Goal: Information Seeking & Learning: Learn about a topic

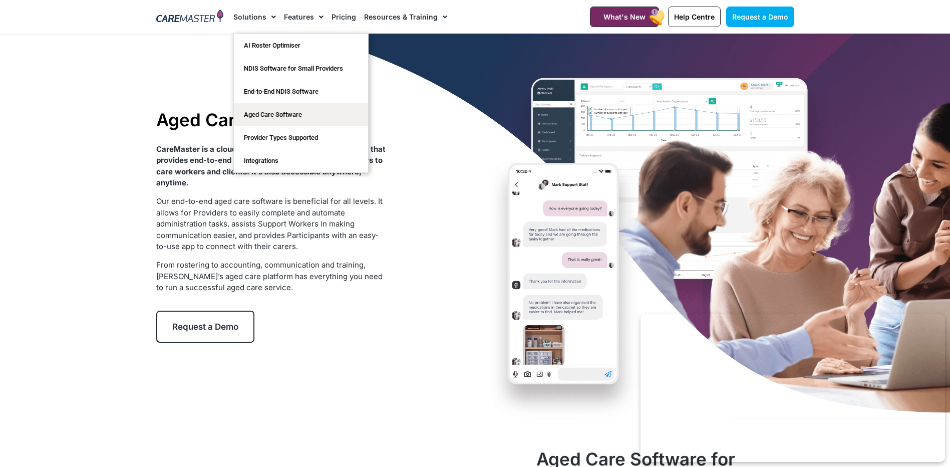
click at [264, 17] on link "Solutions" at bounding box center [254, 17] width 43 height 34
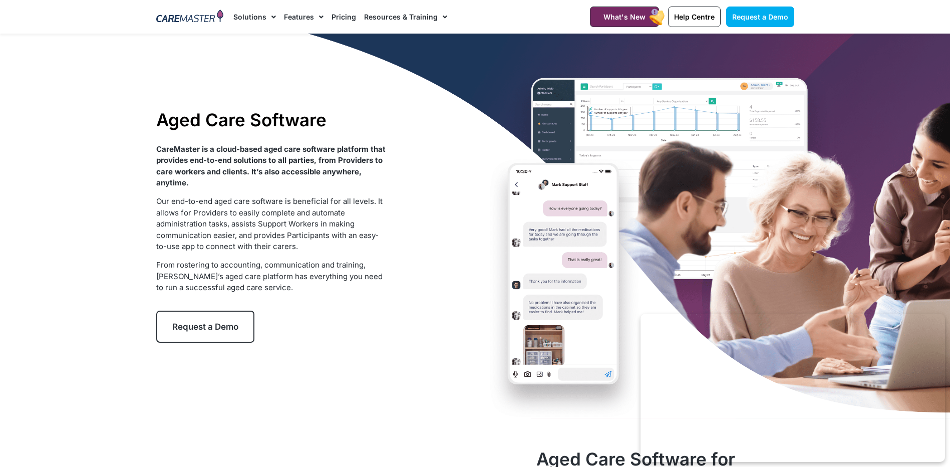
click at [348, 16] on link "Pricing" at bounding box center [344, 17] width 25 height 34
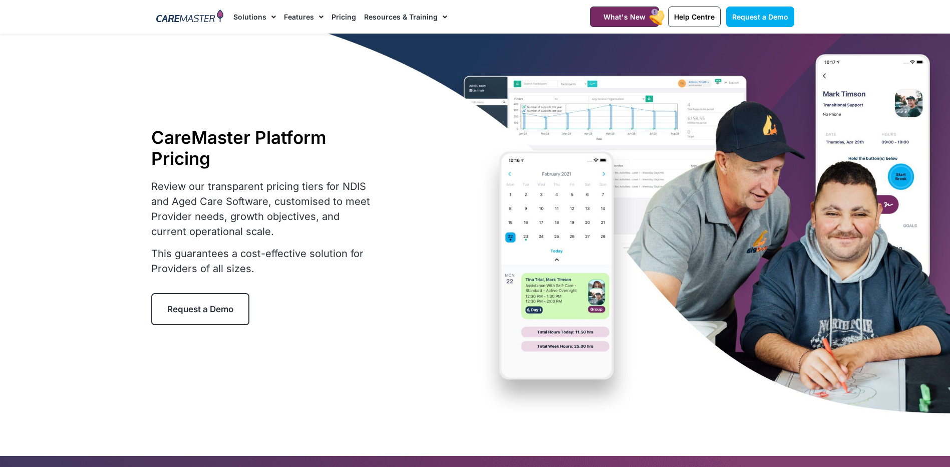
click at [342, 16] on link "Pricing" at bounding box center [344, 17] width 25 height 34
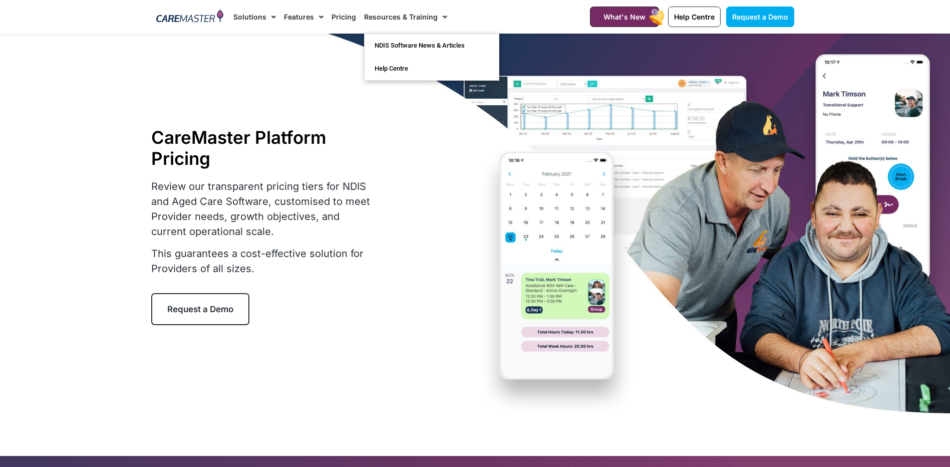
click at [385, 15] on link "Resources & Training" at bounding box center [405, 17] width 83 height 34
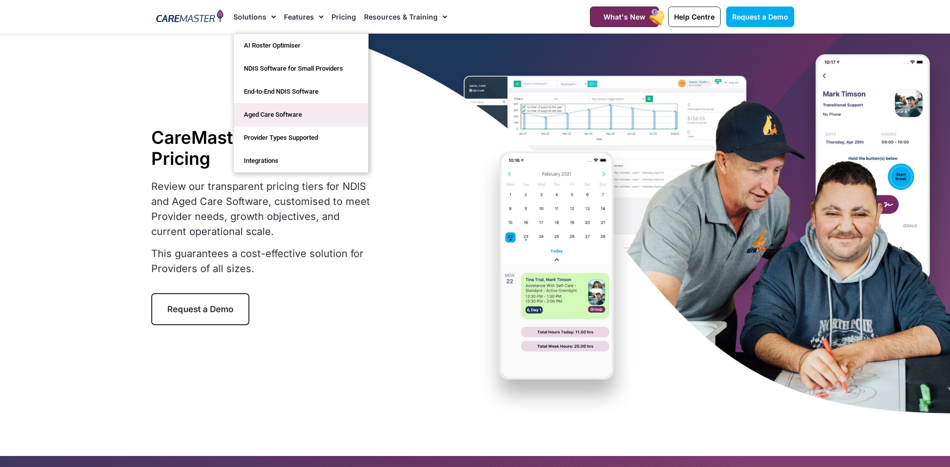
click at [293, 112] on link "Aged Care Software" at bounding box center [301, 114] width 134 height 23
